Goal: Check status

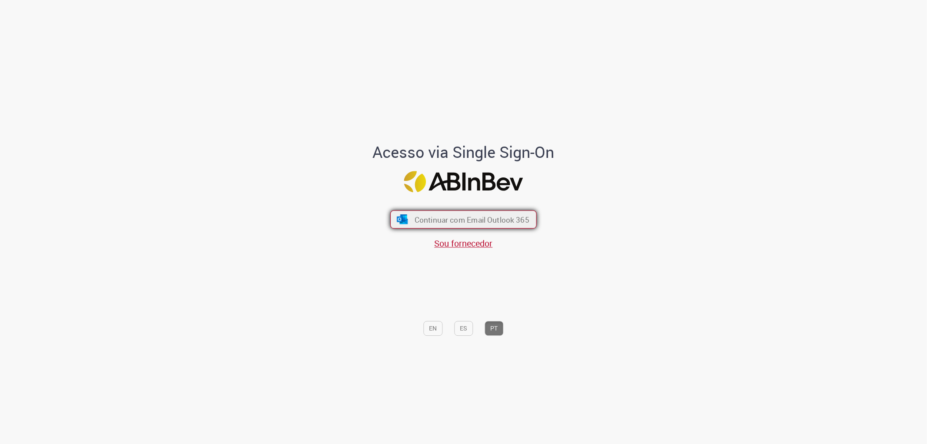
click at [458, 212] on button "Continuar com Email Outlook 365" at bounding box center [463, 219] width 146 height 18
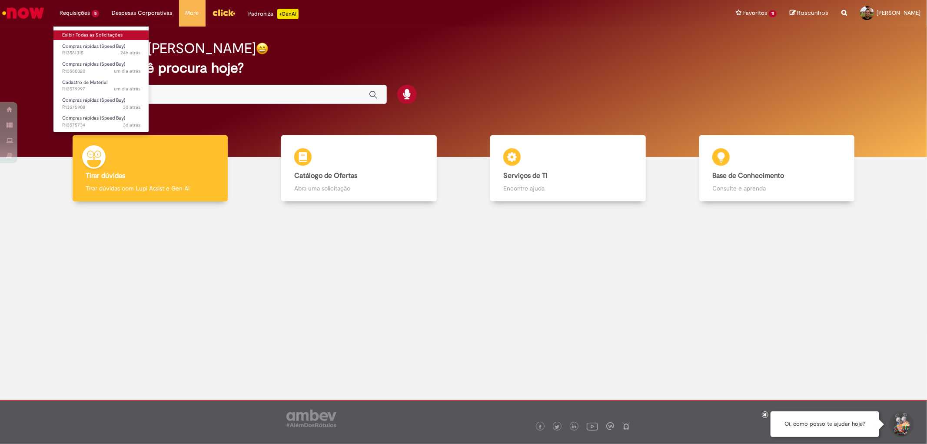
click at [88, 37] on link "Exibir Todas as Solicitações" at bounding box center [101, 35] width 96 height 10
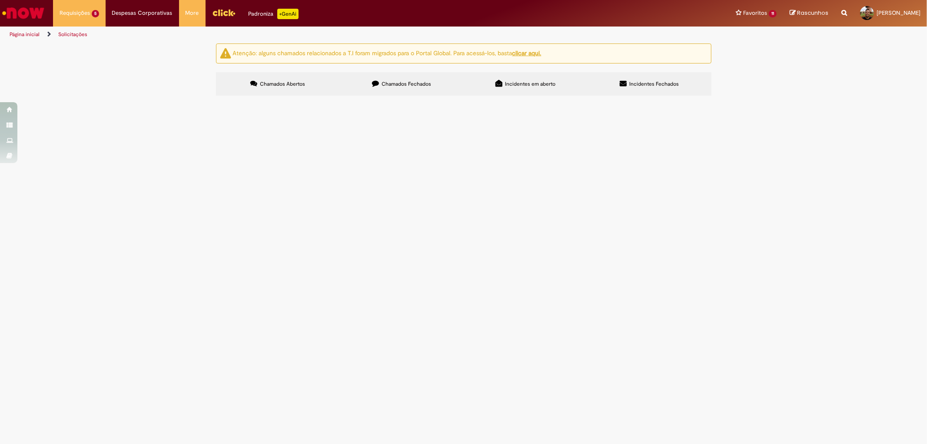
click at [0, 0] on span "R13580320" at bounding box center [0, 0] width 0 height 0
click at [0, 0] on span "Compras rápidas (Speed Buy)" at bounding box center [0, 0] width 0 height 0
